Goal: Navigation & Orientation: Find specific page/section

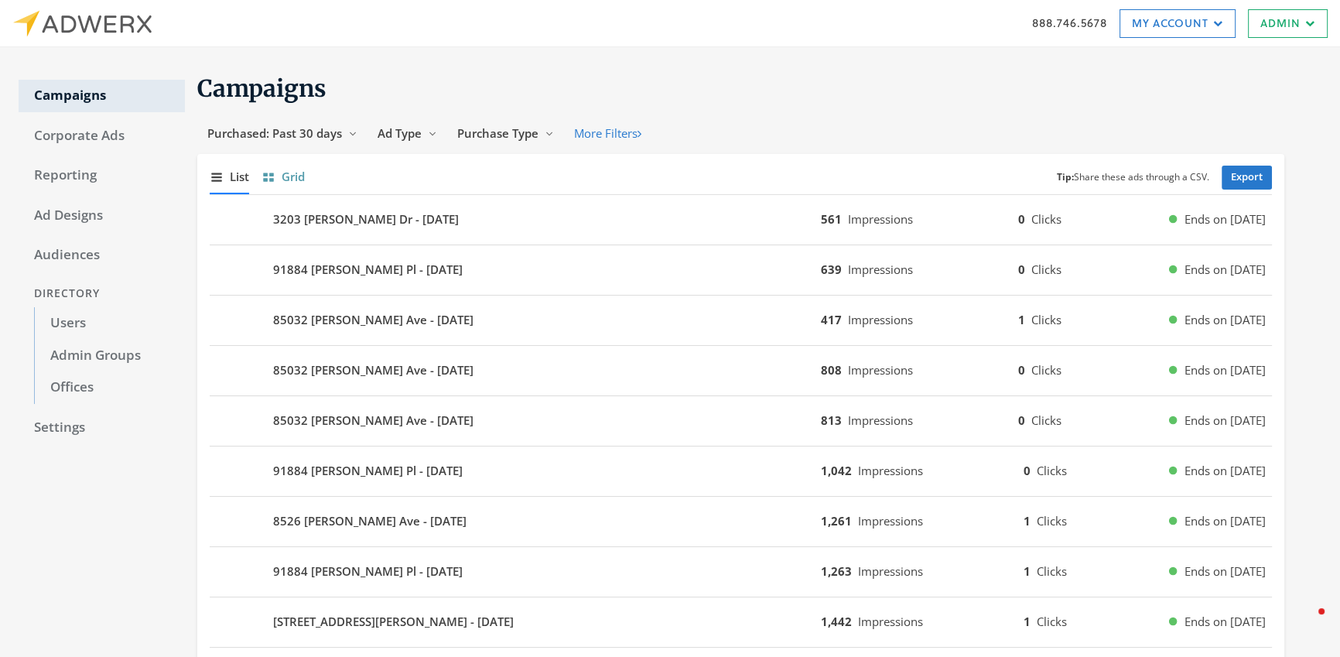
click at [289, 180] on span "Grid" at bounding box center [293, 177] width 23 height 18
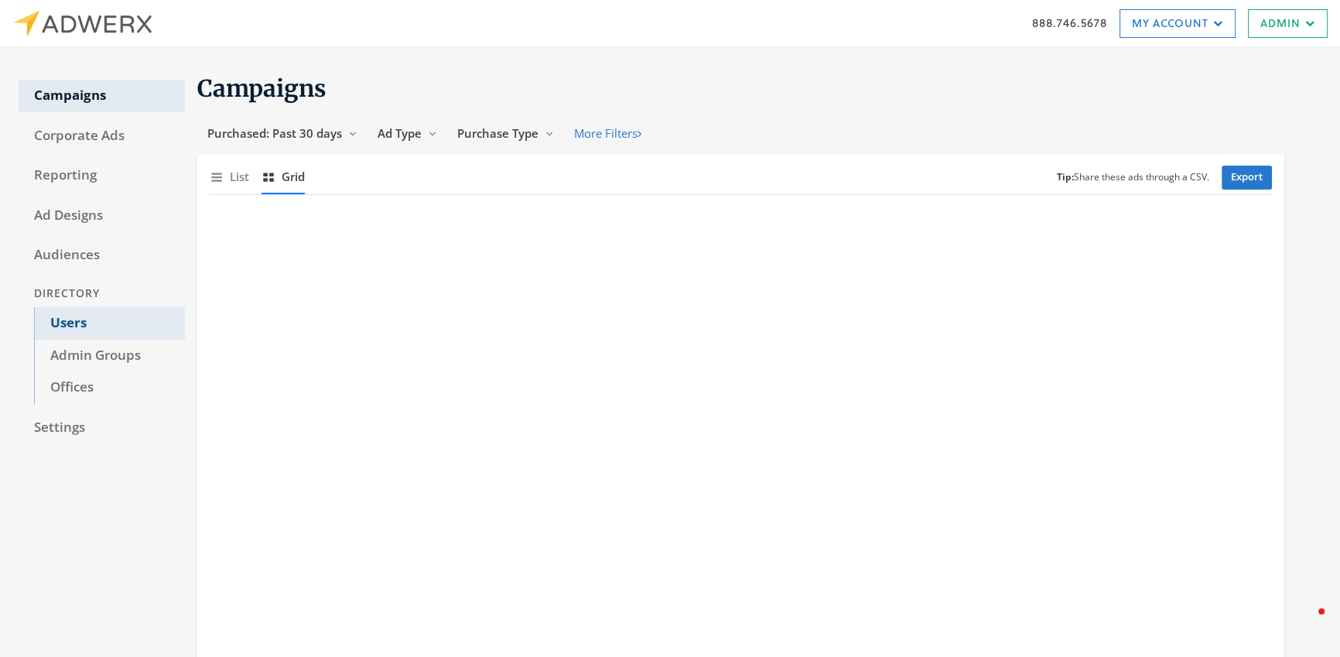
click at [84, 325] on link "Users" at bounding box center [109, 323] width 151 height 33
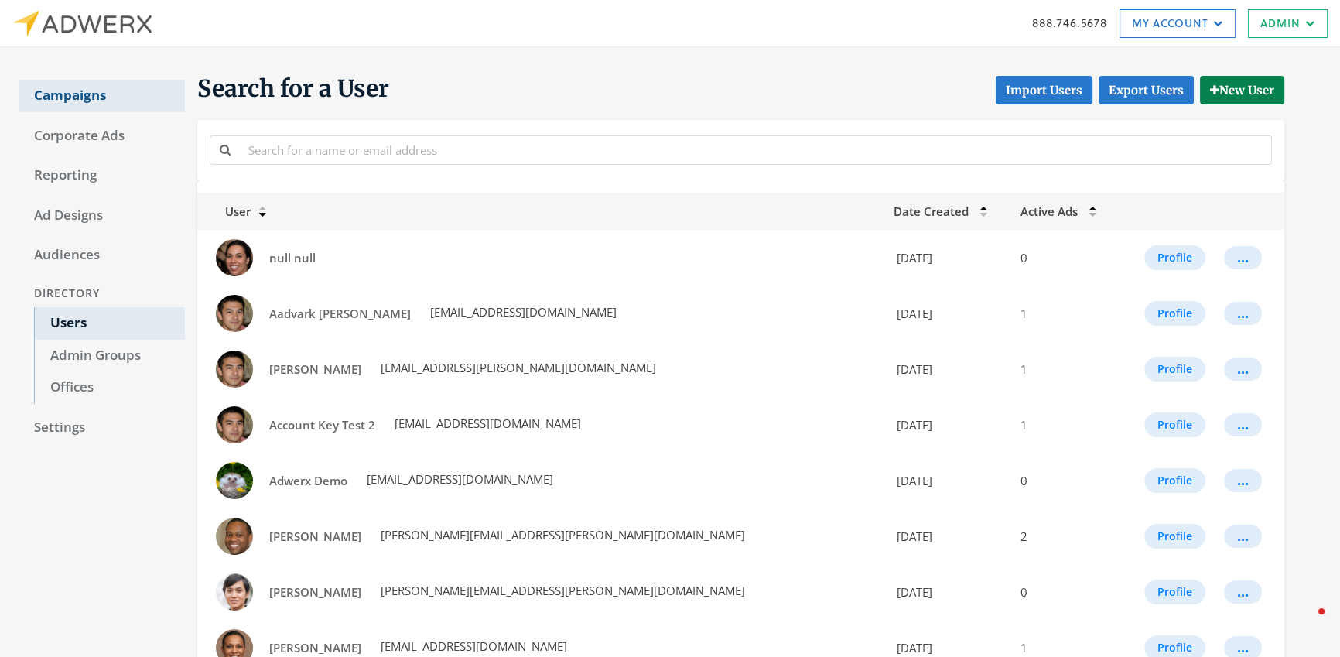
click at [89, 94] on link "Campaigns" at bounding box center [102, 96] width 166 height 33
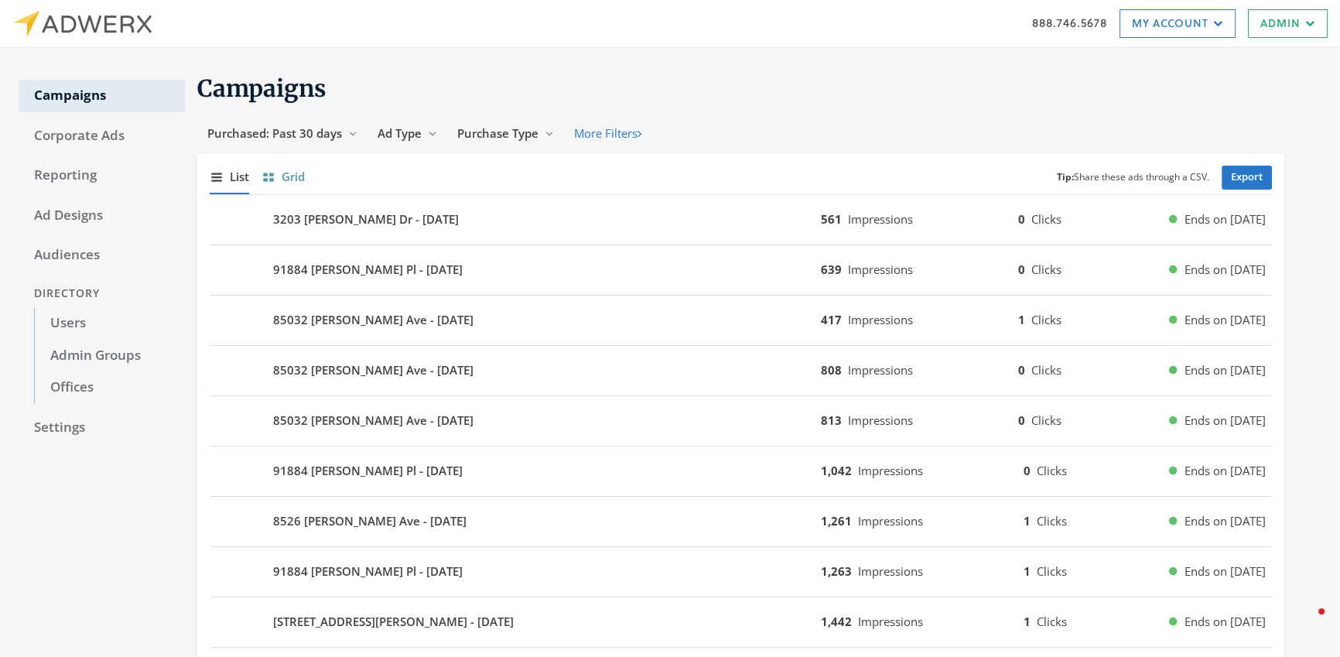
click at [273, 177] on icon "Show grid of campaigns" at bounding box center [269, 177] width 14 height 14
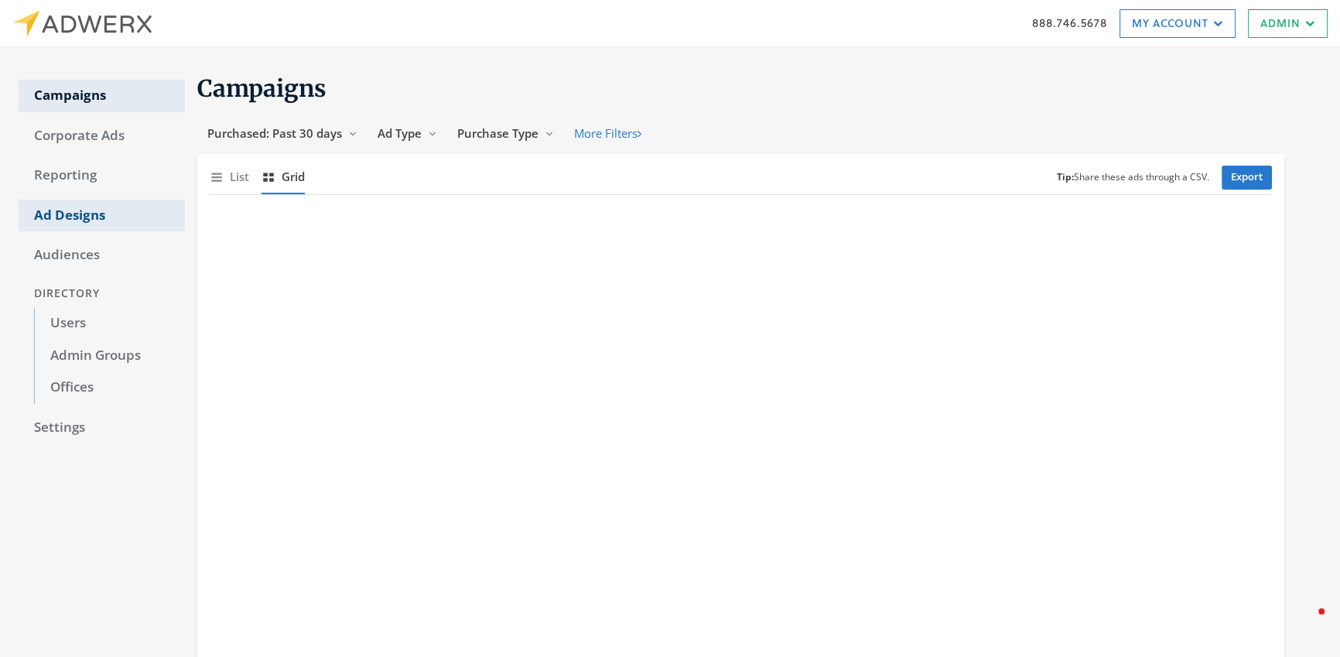
click at [68, 223] on link "Ad Designs" at bounding box center [102, 216] width 166 height 33
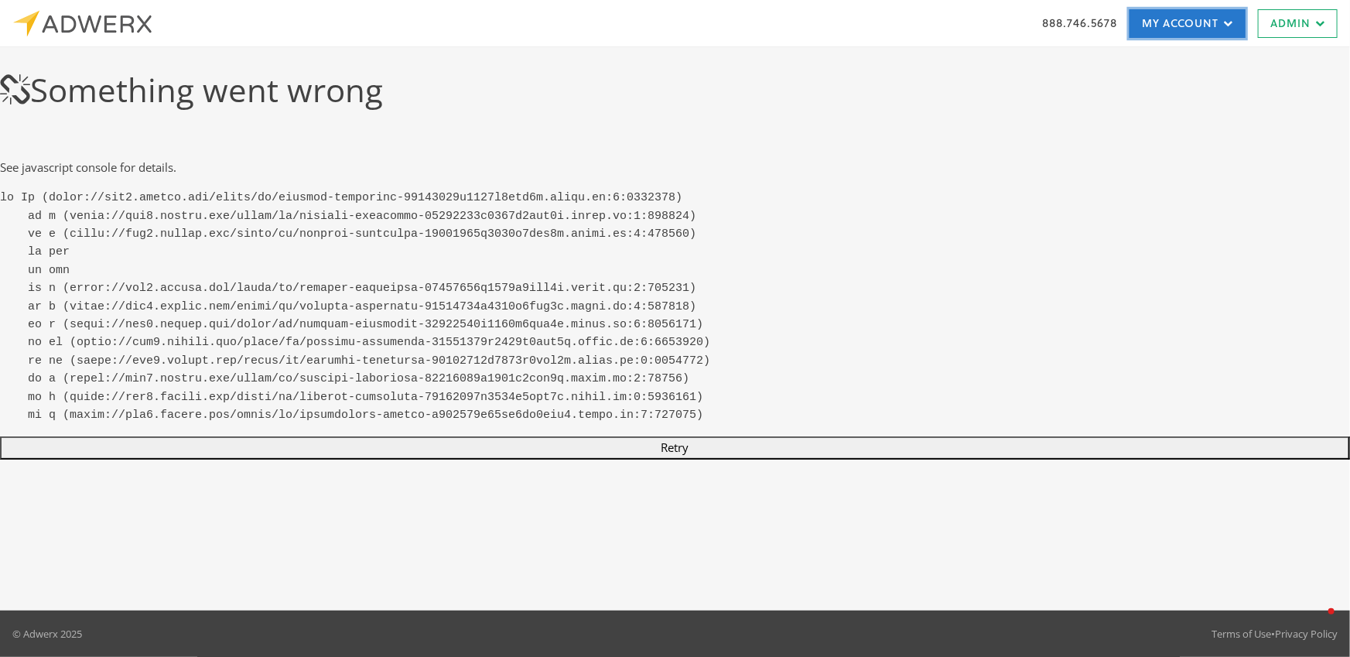
click at [1176, 33] on link "My Account" at bounding box center [1188, 23] width 116 height 29
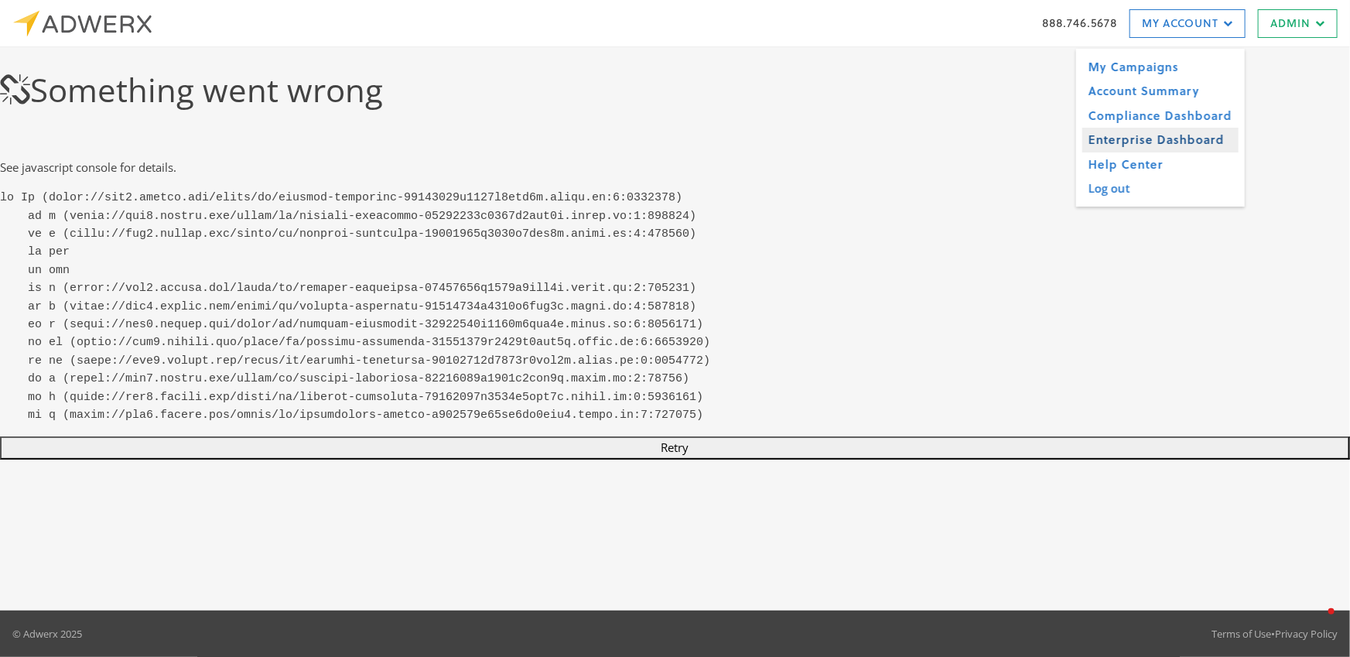
click at [1169, 139] on link "Enterprise Dashboard" at bounding box center [1161, 140] width 156 height 24
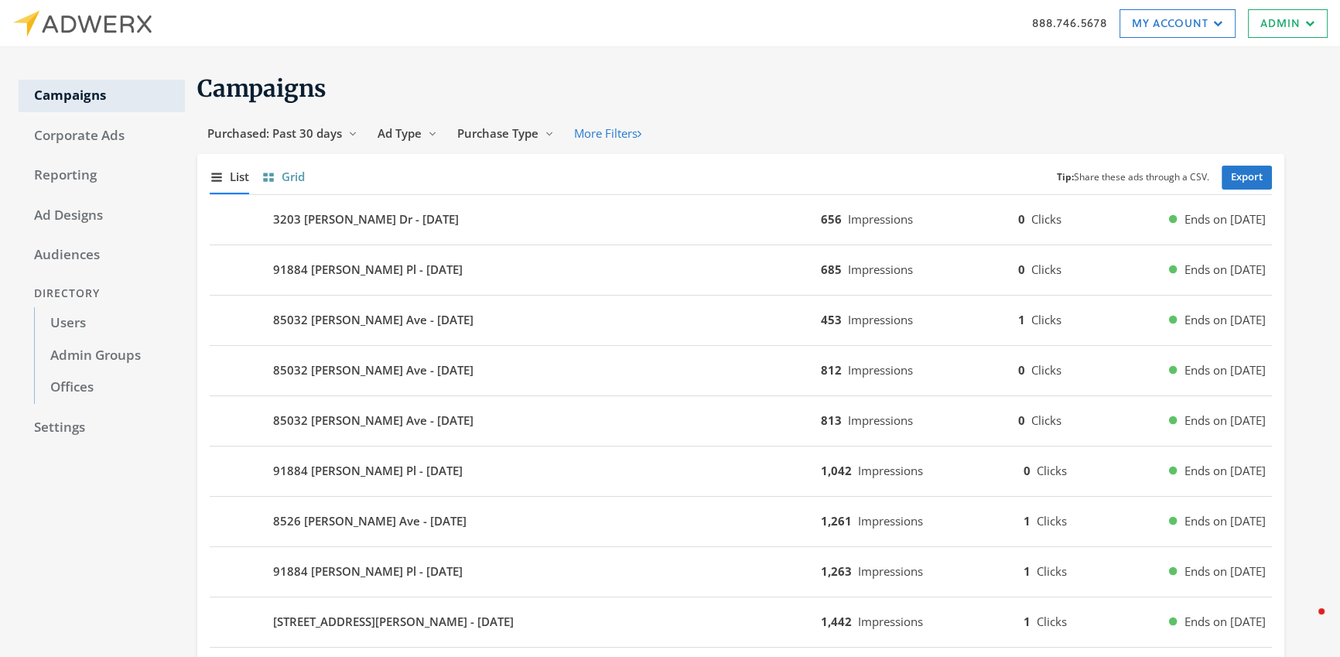
click at [293, 183] on span "Grid" at bounding box center [293, 177] width 23 height 18
